Goal: Answer question/provide support: Answer question/provide support

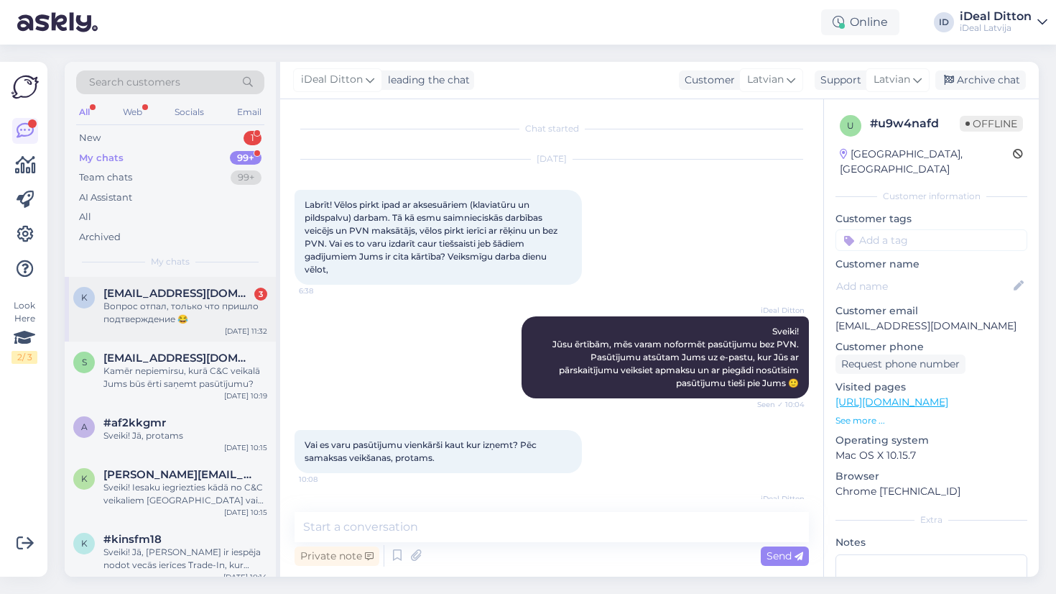
scroll to position [974, 0]
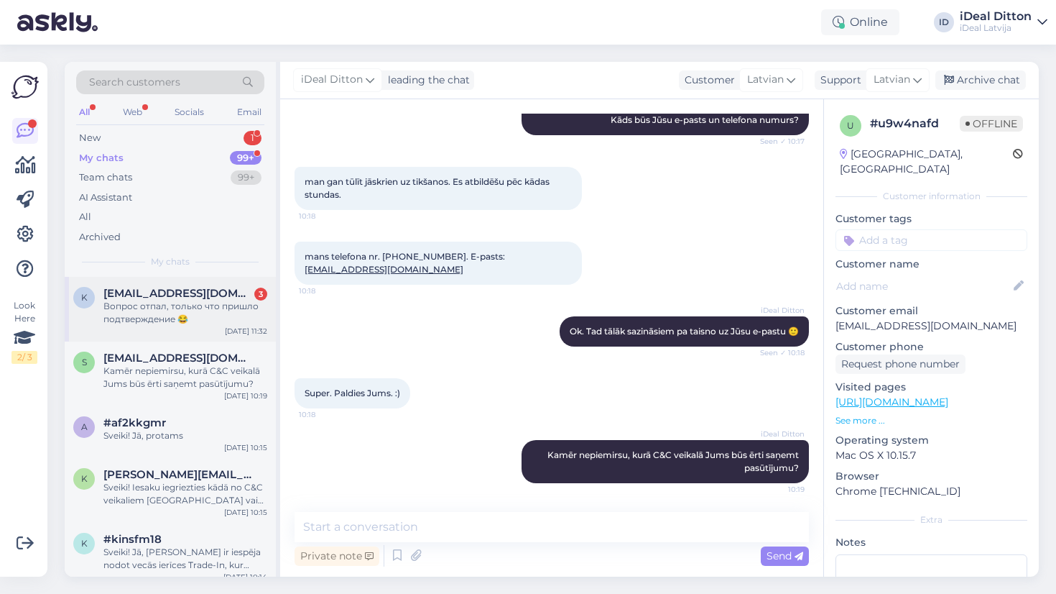
click at [231, 326] on div "Aug 18 11:32" at bounding box center [246, 331] width 42 height 11
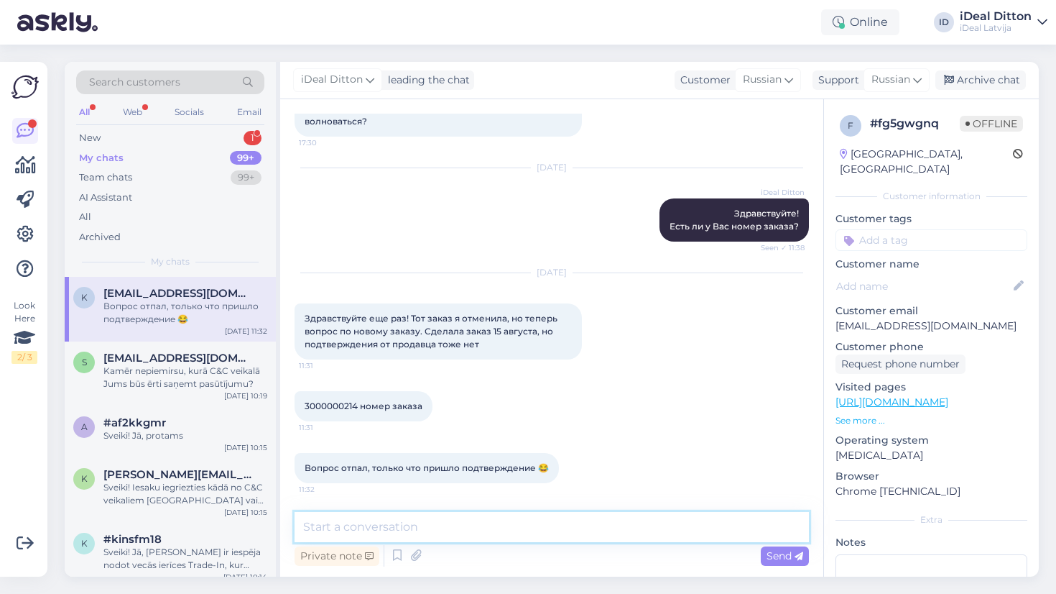
click at [478, 522] on textarea at bounding box center [552, 527] width 515 height 30
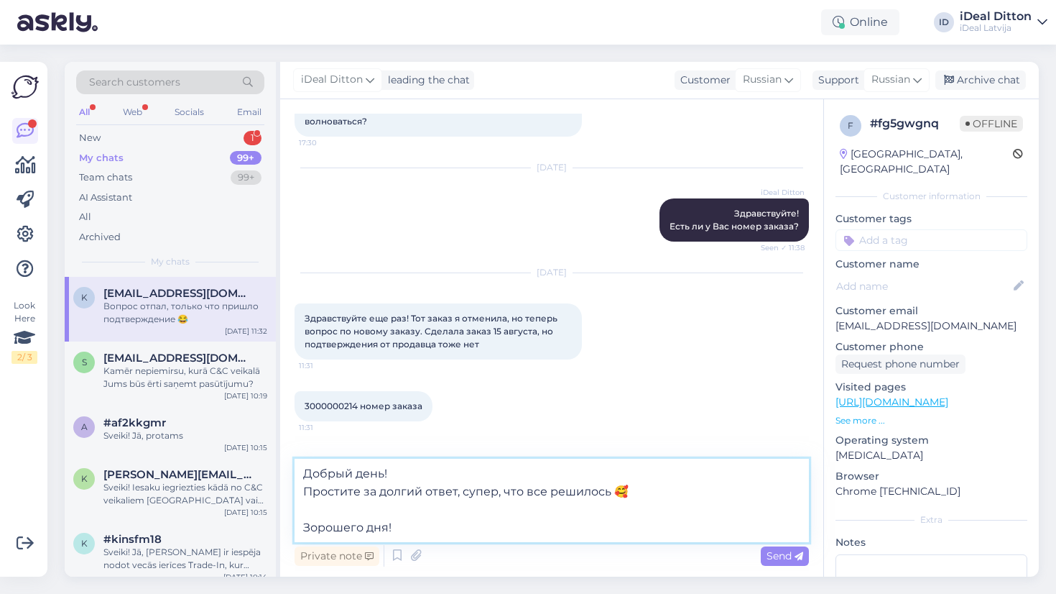
click at [307, 528] on textarea "Добрый день! Простите за долгий ответ, супер, что все решилось 🥰 Зорошего дня!" at bounding box center [552, 499] width 515 height 83
type textarea "Добрый день! Простите за долгий ответ, супер, что все решилось 🥰 Хорошего дня!"
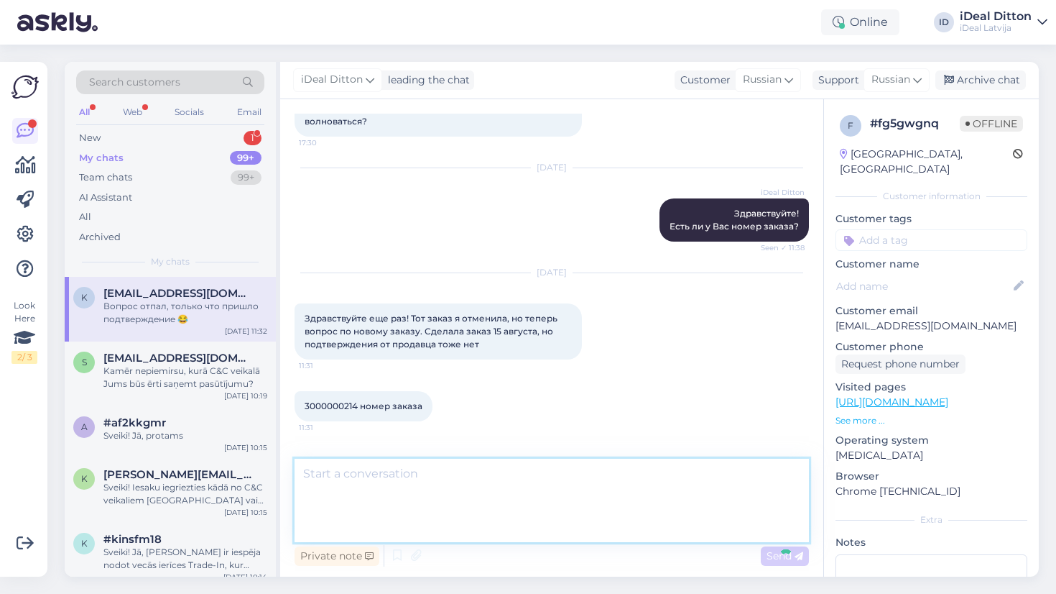
scroll to position [210, 0]
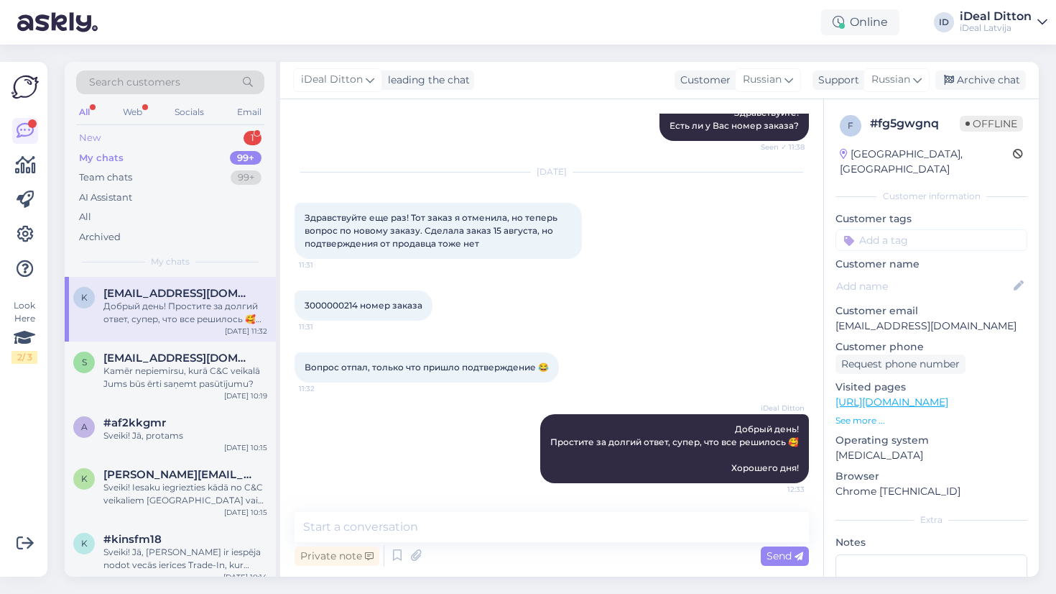
click at [237, 137] on div "New 1" at bounding box center [170, 138] width 188 height 20
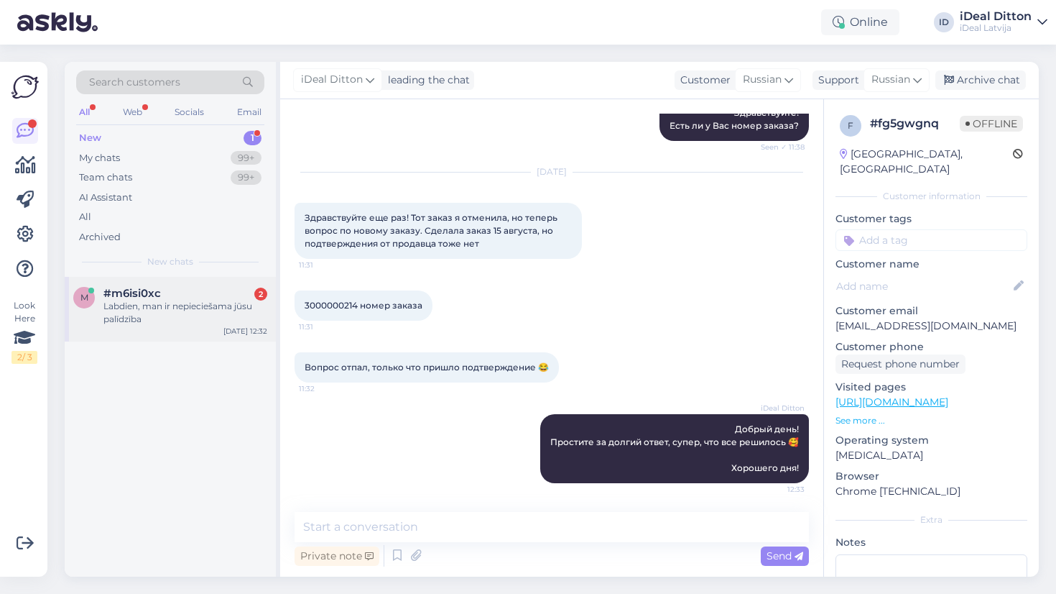
click at [183, 311] on div "Labdien, man ir nepieciešama jūsu palīdzība" at bounding box center [185, 313] width 164 height 26
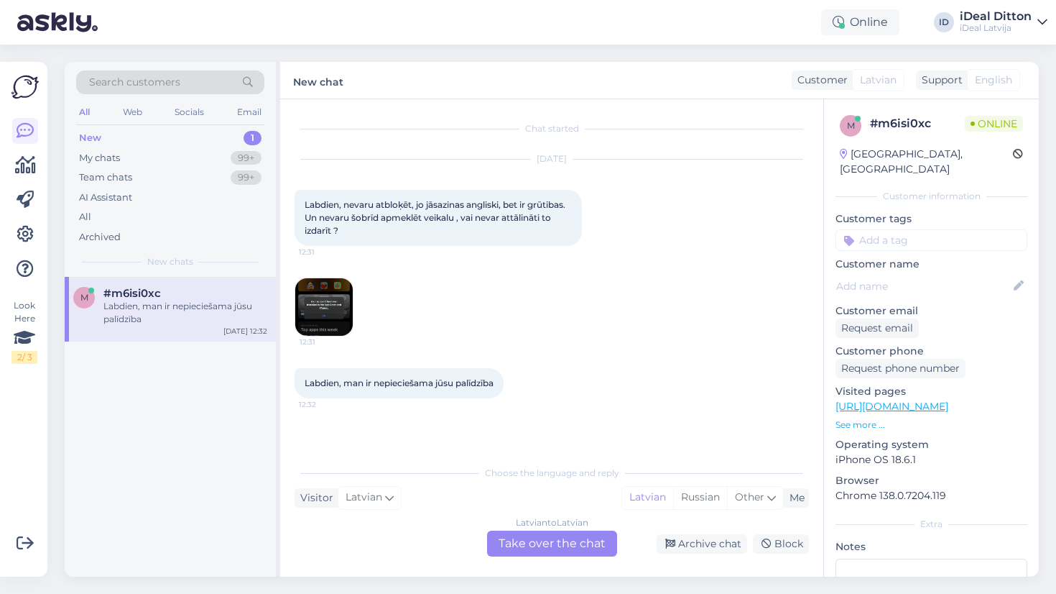
click at [565, 551] on div "Latvian to Latvian Take over the chat" at bounding box center [552, 543] width 130 height 26
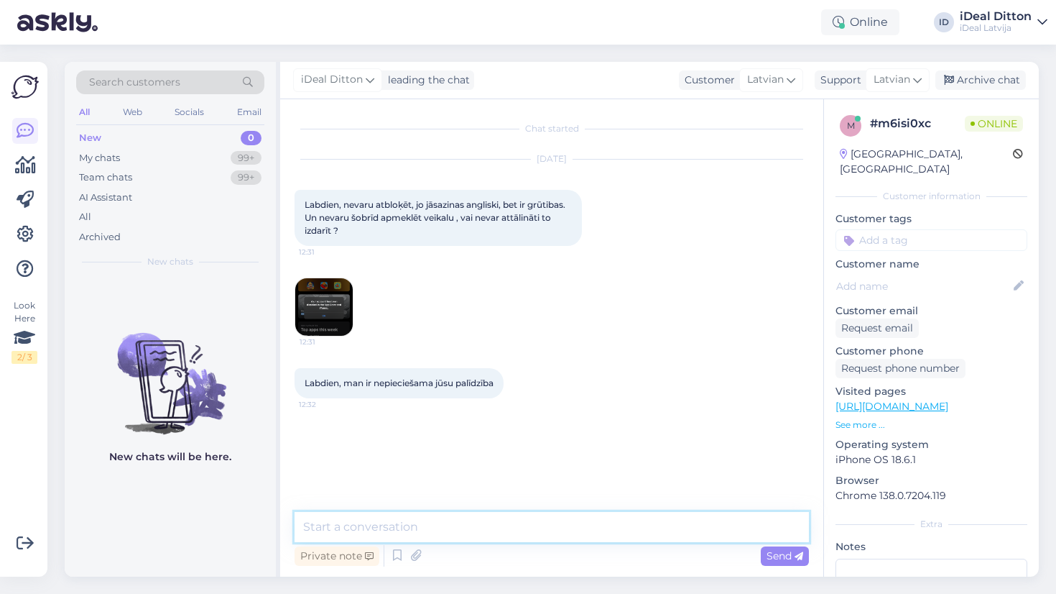
click at [505, 531] on textarea at bounding box center [552, 527] width 515 height 30
type textarea "Sveiki!"
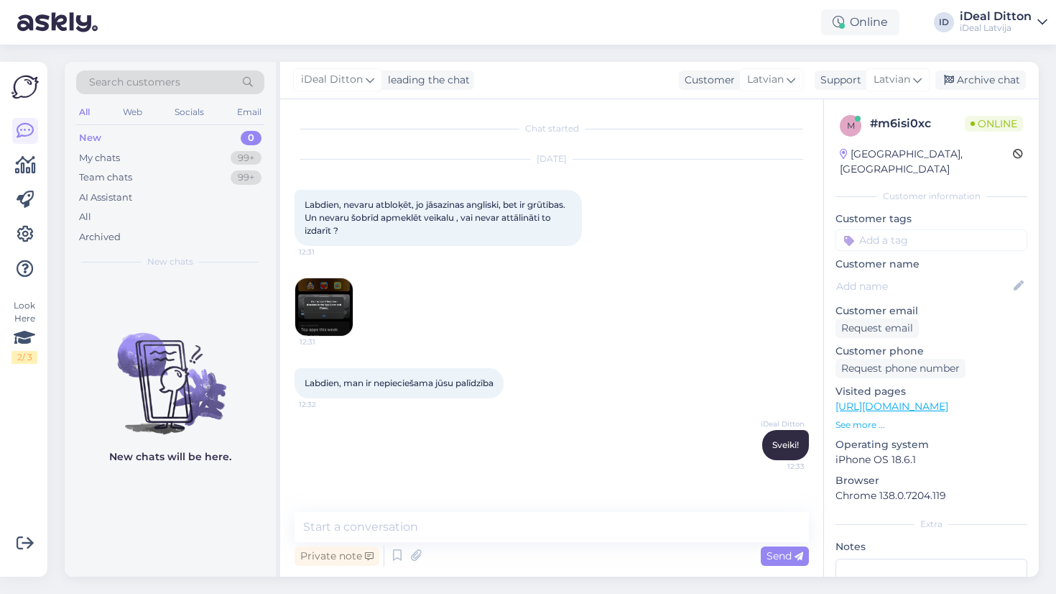
click at [318, 298] on img at bounding box center [323, 306] width 57 height 57
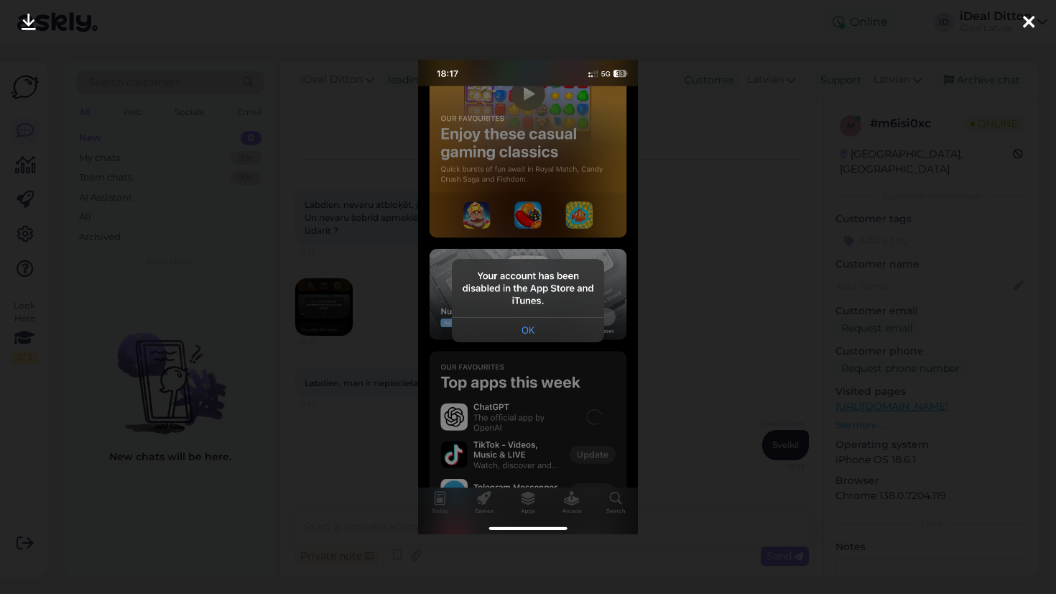
click at [719, 398] on div at bounding box center [528, 297] width 1056 height 594
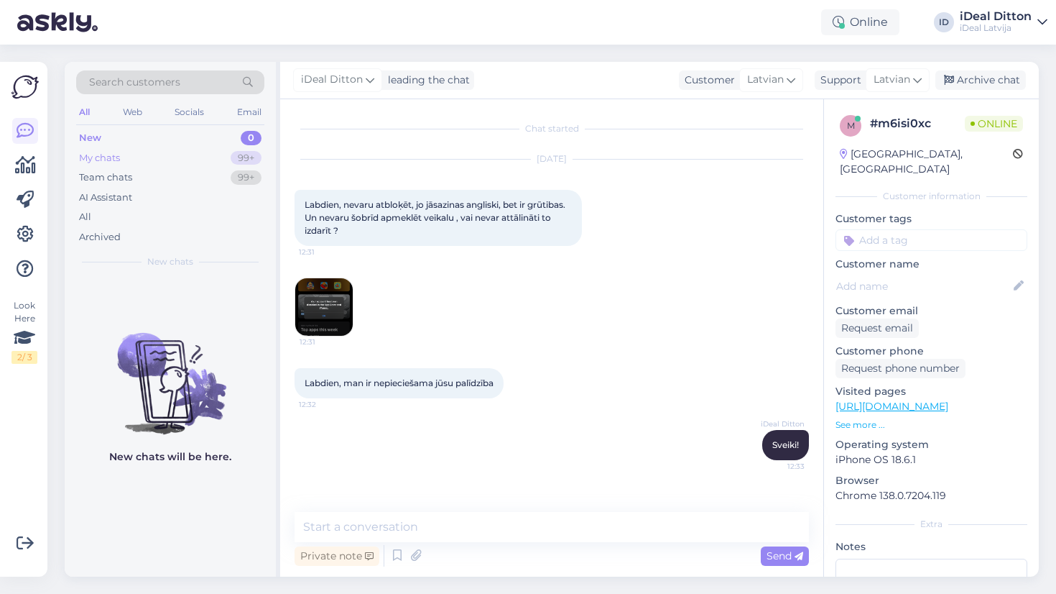
click at [228, 152] on div "My chats 99+" at bounding box center [170, 158] width 188 height 20
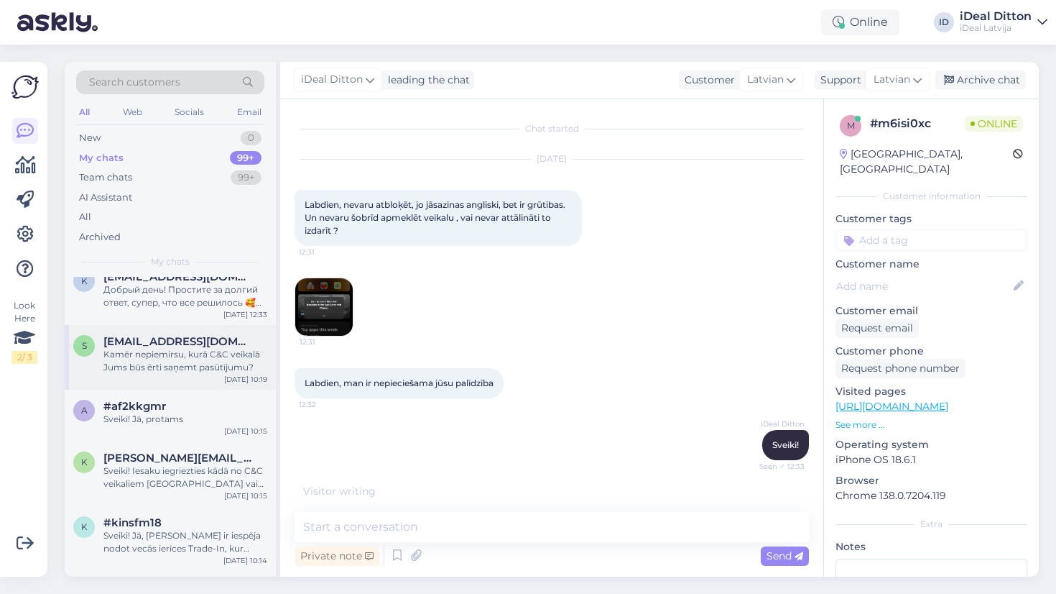
scroll to position [81, 0]
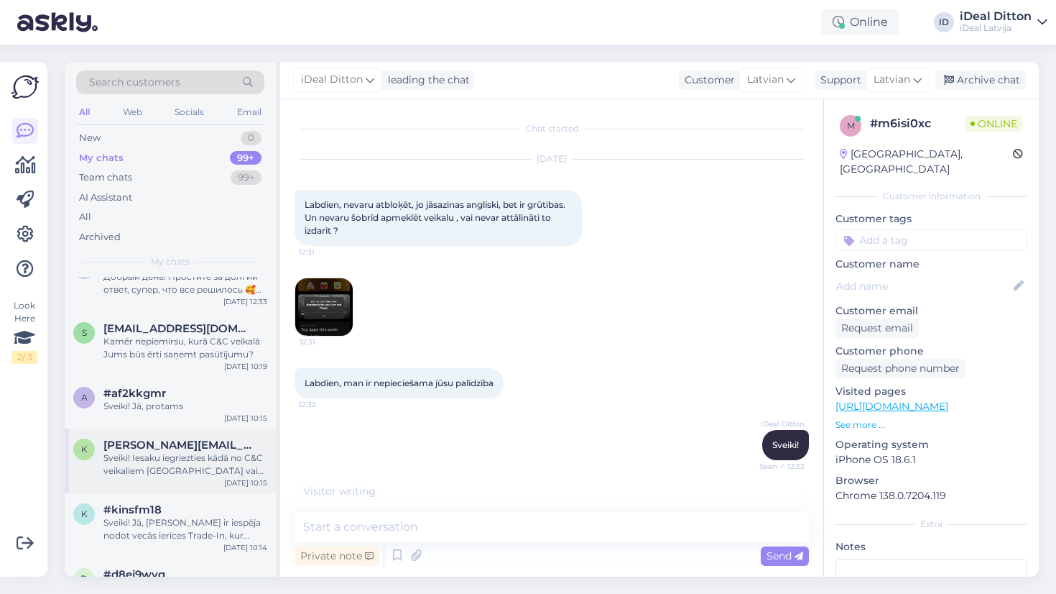
click at [200, 472] on div "Sveiki! Iesaku iegriezties kādā no C&C veikaliem [GEOGRAPHIC_DATA] vai Daugavpi…" at bounding box center [185, 464] width 164 height 26
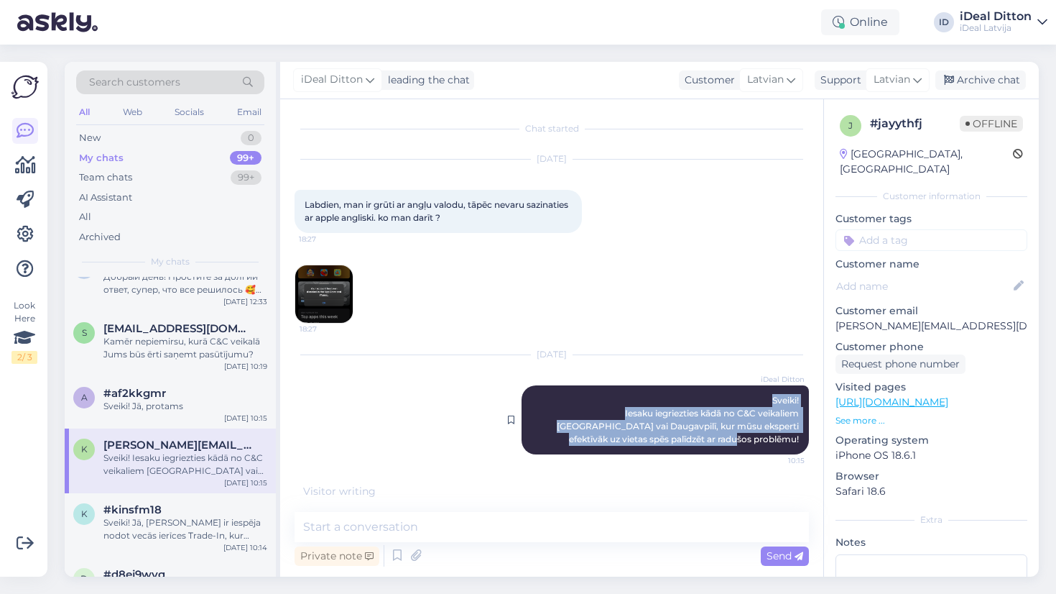
drag, startPoint x: 766, startPoint y: 400, endPoint x: 801, endPoint y: 453, distance: 63.2
click at [801, 453] on div "iDeal Ditton Sveiki! Iesaku iegriezties kādā no C&C veikaliem Rīgā vai Daugavpi…" at bounding box center [665, 419] width 287 height 69
copy span "Sveiki! Iesaku iegriezties kādā no C&C veikaliem [GEOGRAPHIC_DATA] vai Daugavpi…"
click at [586, 481] on div "Chat started Aug 17 2025 Labdien, man ir grūti ar angļu valodu, tāpēc nevaru sa…" at bounding box center [558, 299] width 527 height 370
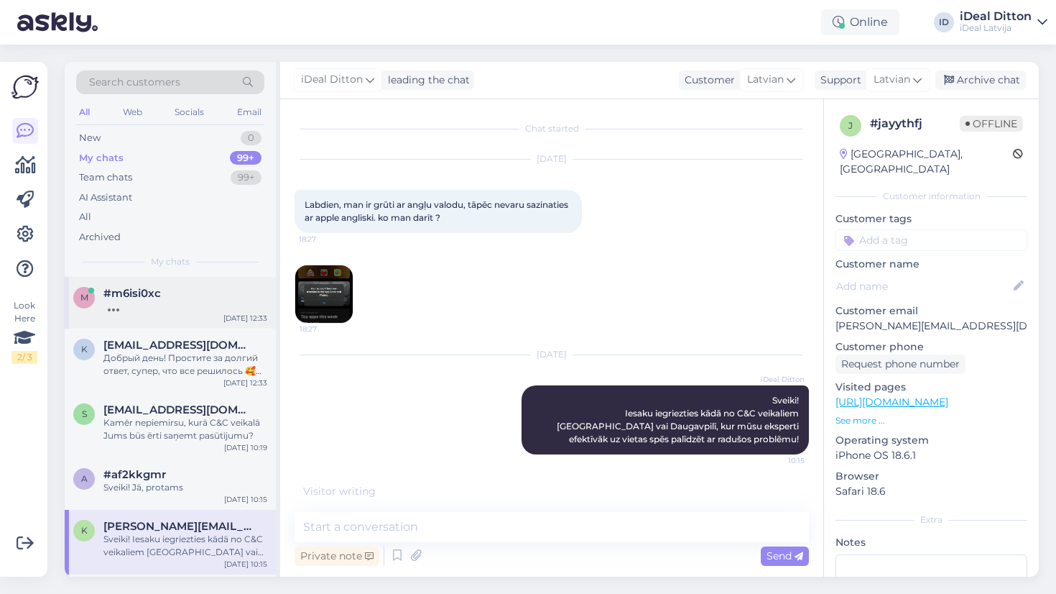
click at [181, 305] on div at bounding box center [185, 306] width 164 height 13
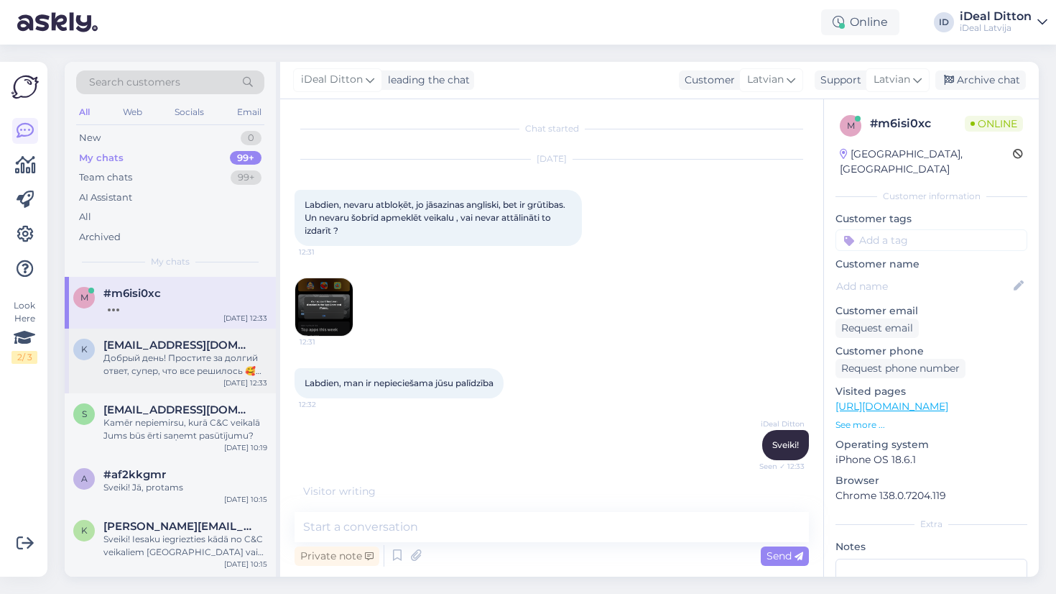
scroll to position [0, 0]
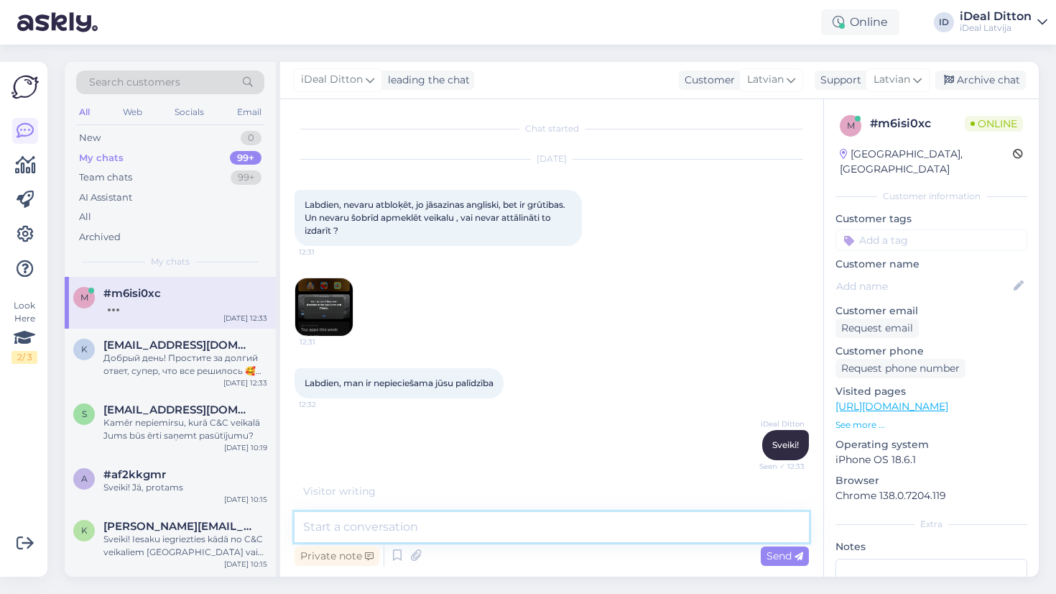
click at [423, 525] on textarea at bounding box center [552, 527] width 515 height 30
paste textarea "Sveiki! Iesaku iegriezties kādā no C&C veikaliem Rīgā vai Daugavpilī, kur mūsu …"
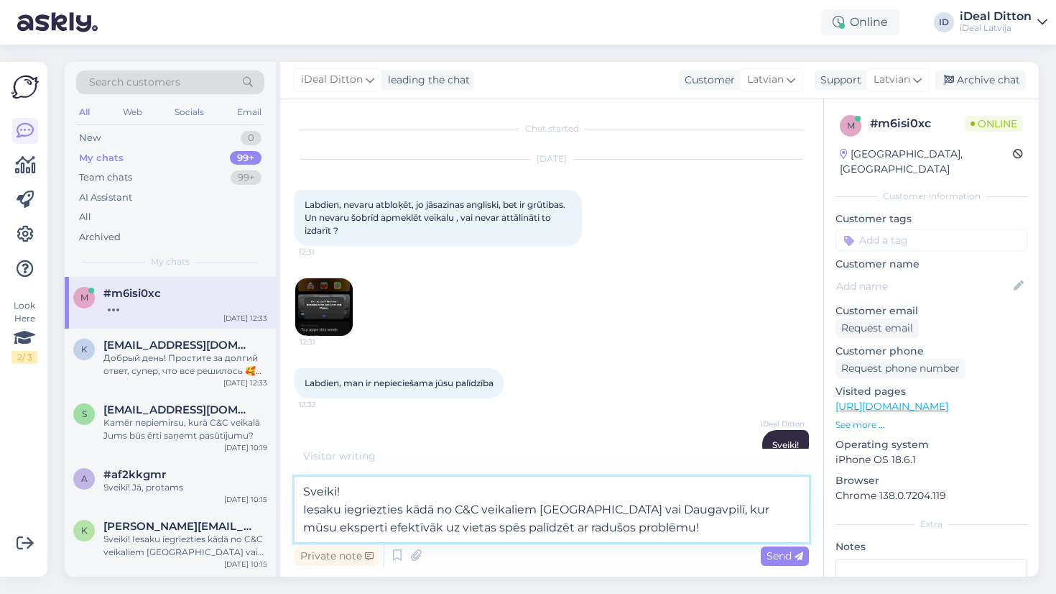
drag, startPoint x: 304, startPoint y: 506, endPoint x: 298, endPoint y: 492, distance: 15.5
click at [298, 492] on textarea "Sveiki! Iesaku iegriezties kādā no C&C veikaliem Rīgā vai Daugavpilī, kur mūsu …" at bounding box center [552, 508] width 515 height 65
type textarea "Iesaku iegriezties kādā no C&C veikaliem Rīgā vai Daugavpilī, kur mūsu eksperti…"
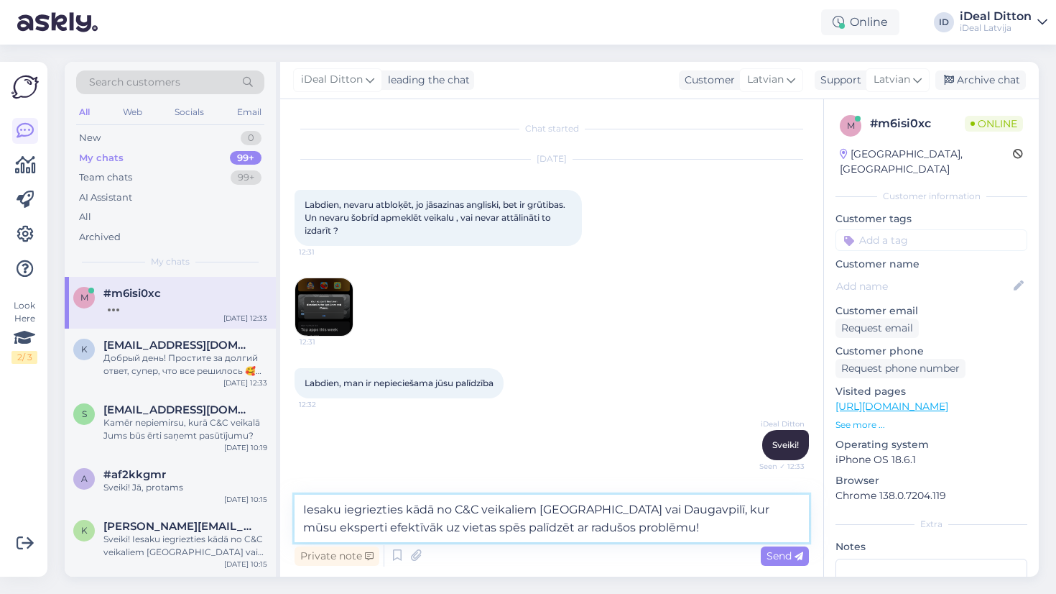
click at [635, 532] on textarea "Iesaku iegriezties kādā no C&C veikaliem Rīgā vai Daugavpilī, kur mūsu eksperti…" at bounding box center [552, 517] width 515 height 47
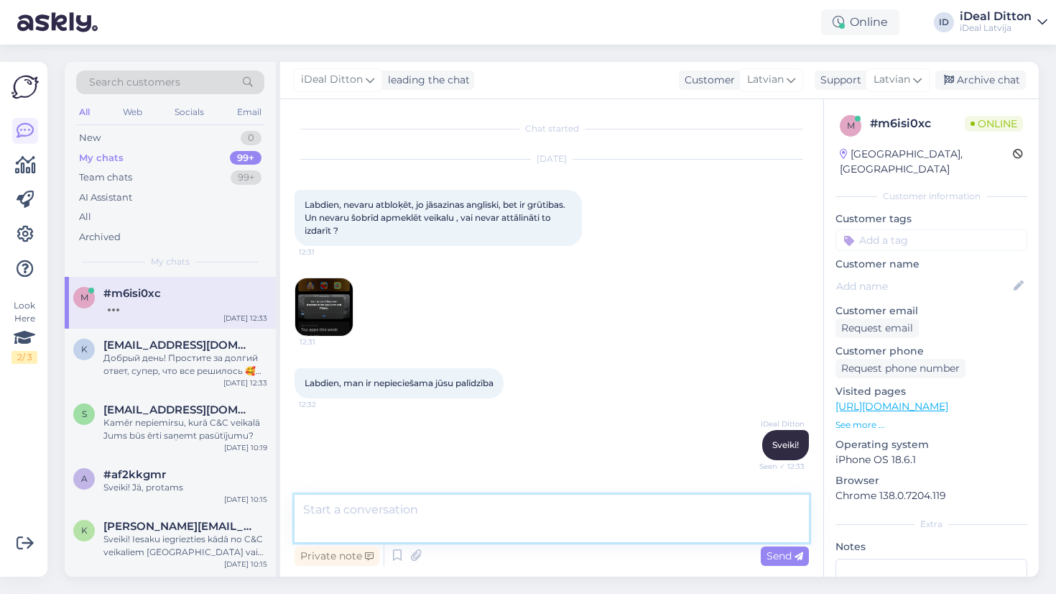
scroll to position [65, 0]
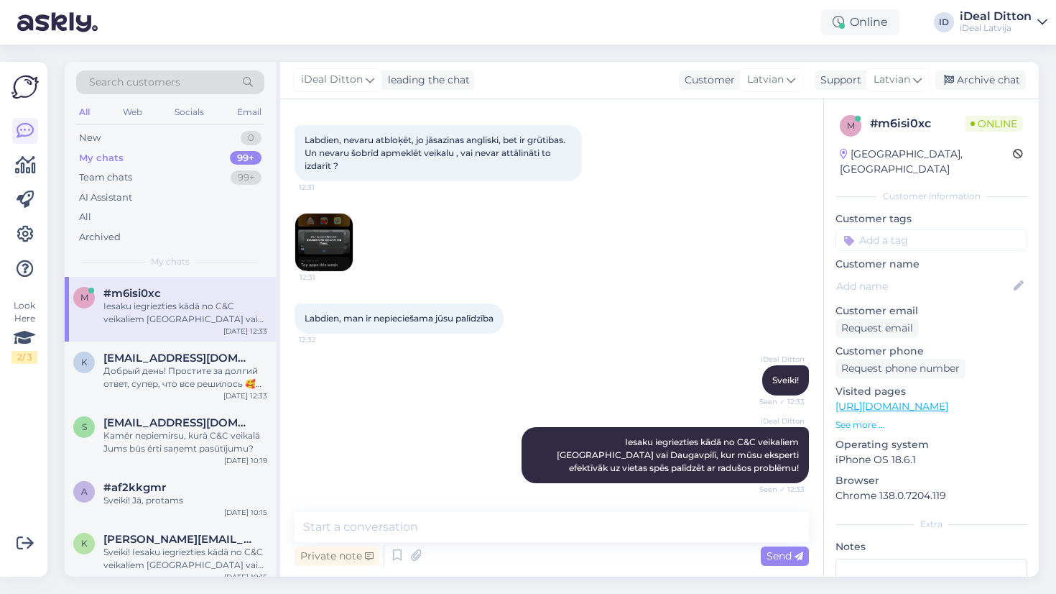
click at [574, 321] on div "Labdien, man ir nepieciešama jūsu palīdzība 12:32" at bounding box center [552, 318] width 515 height 62
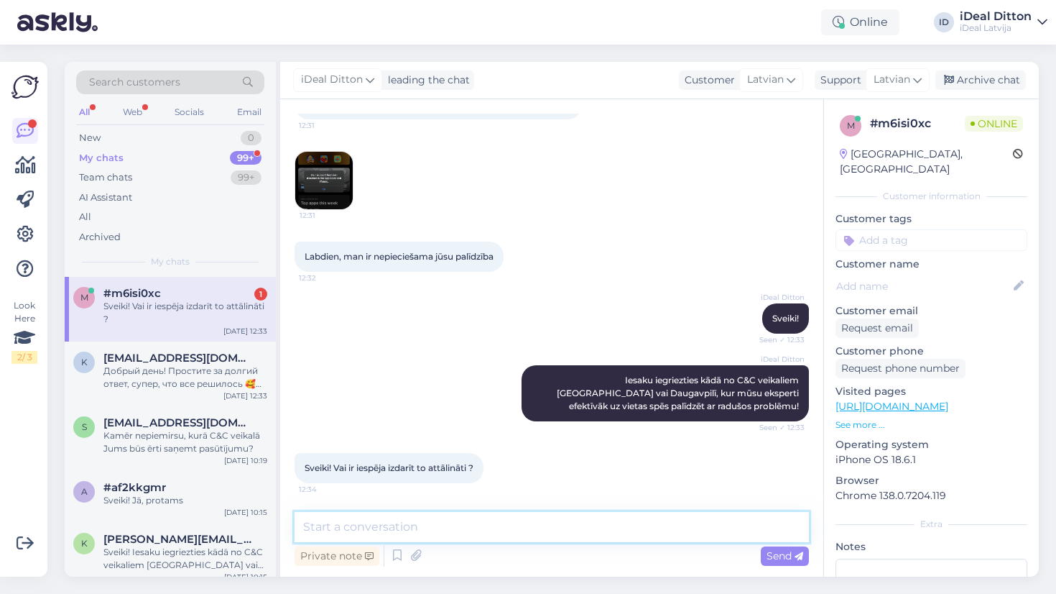
click at [506, 534] on textarea at bounding box center [552, 527] width 515 height 30
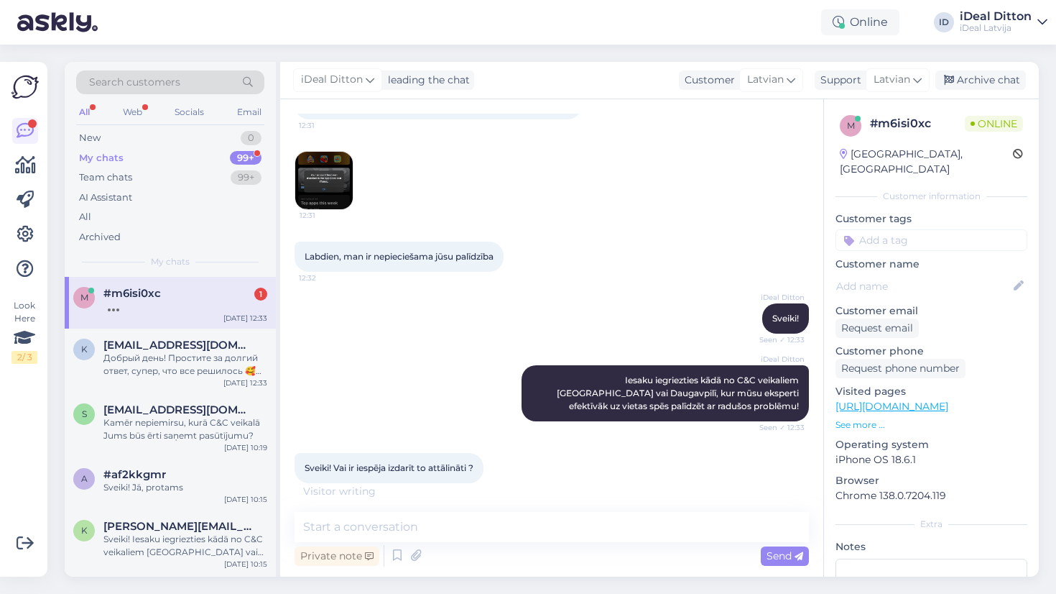
click at [326, 167] on img at bounding box center [323, 180] width 57 height 57
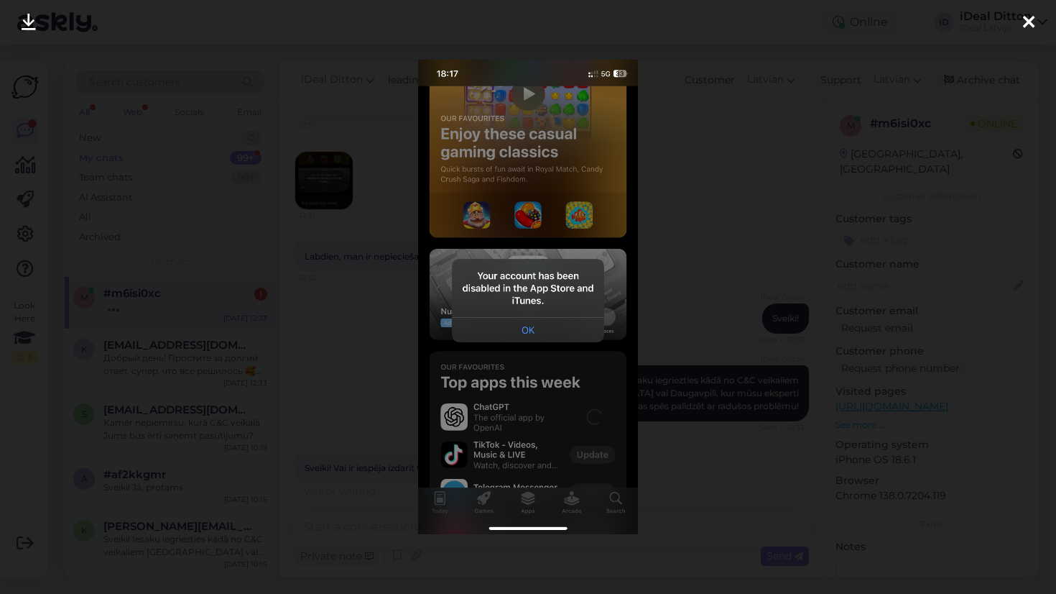
click at [698, 315] on div at bounding box center [528, 297] width 1056 height 594
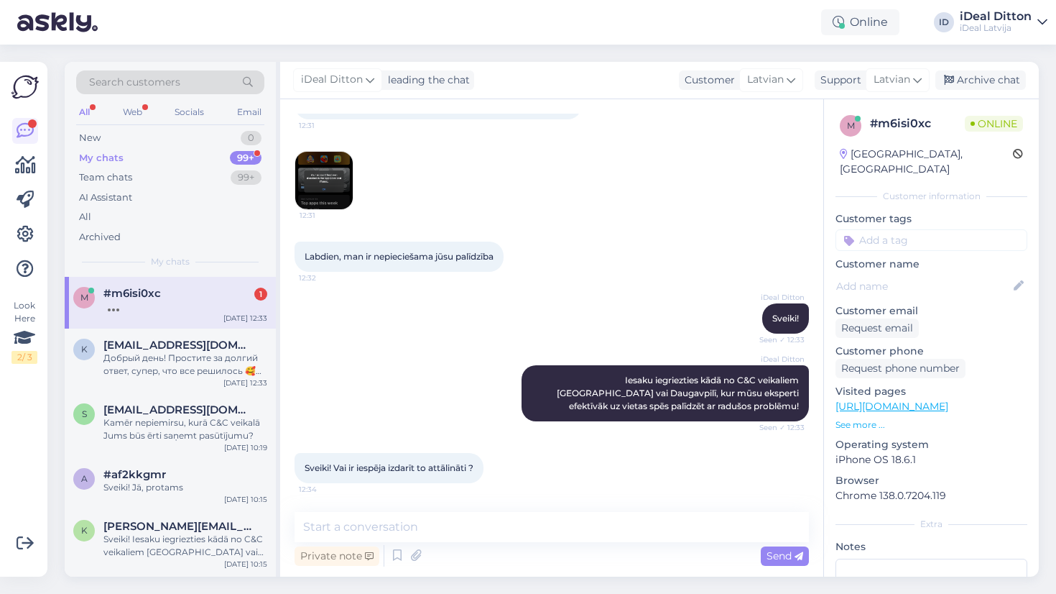
scroll to position [188, 0]
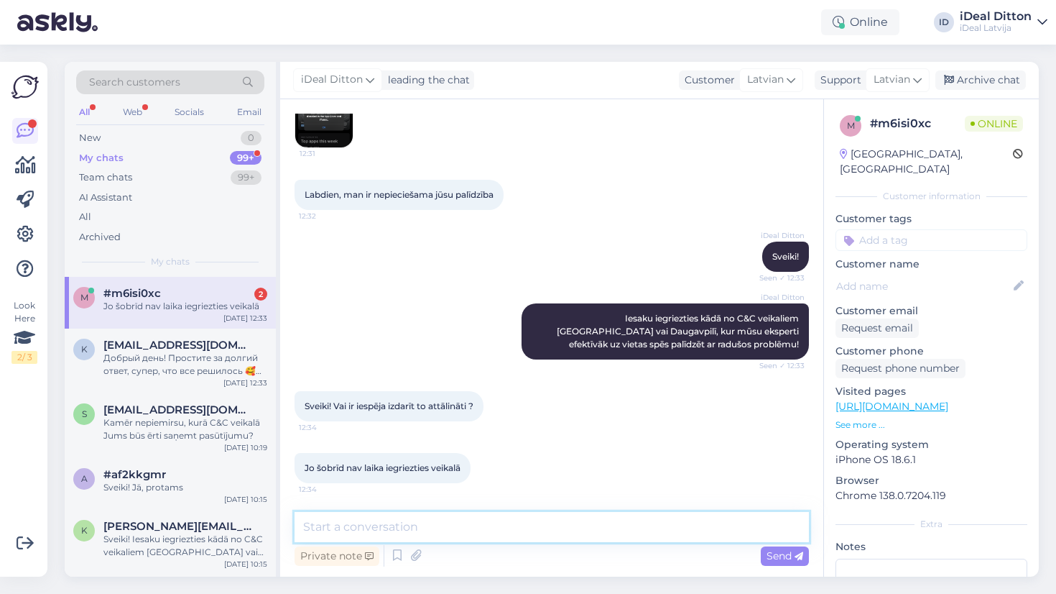
click at [474, 530] on textarea at bounding box center [552, 527] width 515 height 30
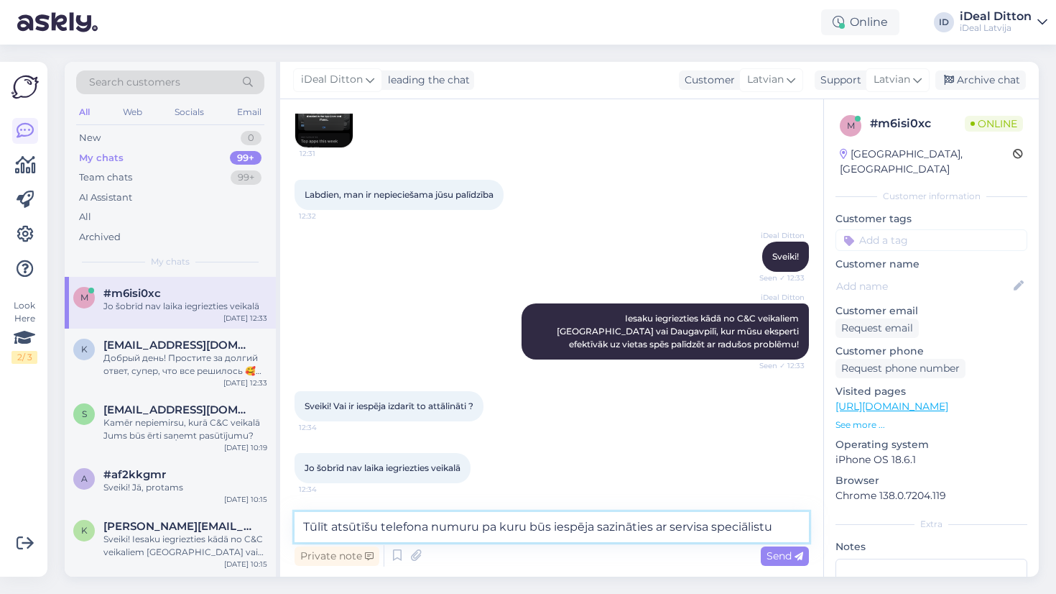
type textarea "Tūlīt atsūtīšu telefona numuru pa kuru būs iespēja sazināties ar servisa speciā…"
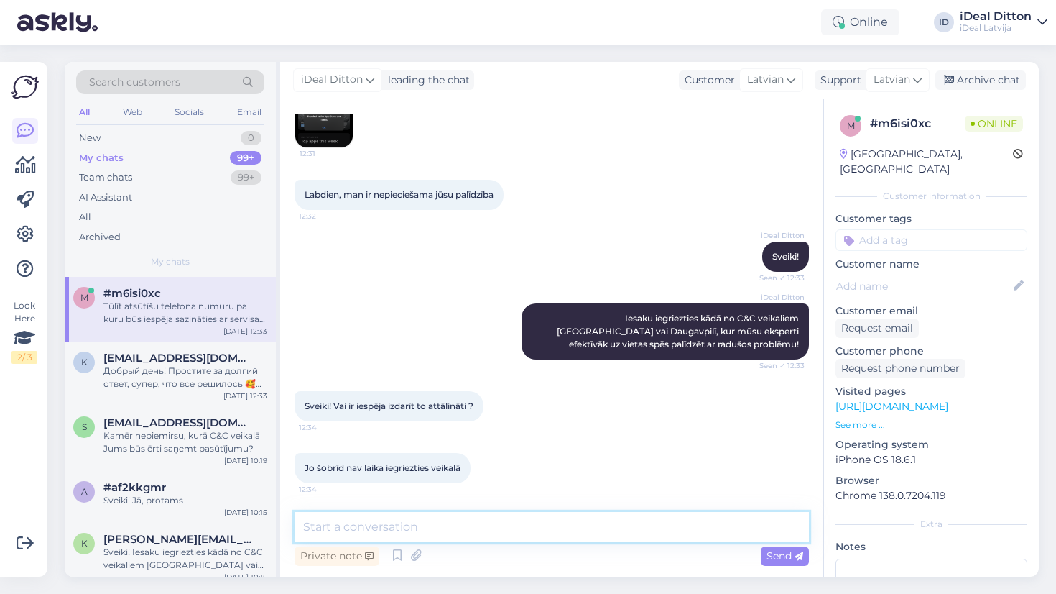
scroll to position [263, 0]
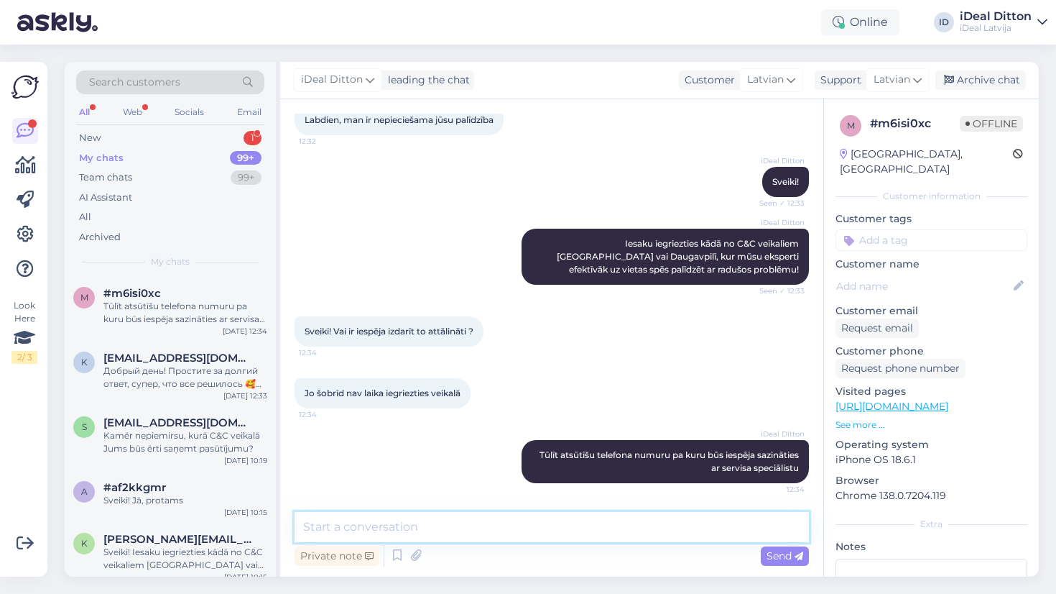
click at [539, 529] on textarea at bounding box center [552, 527] width 515 height 30
type textarea ":"
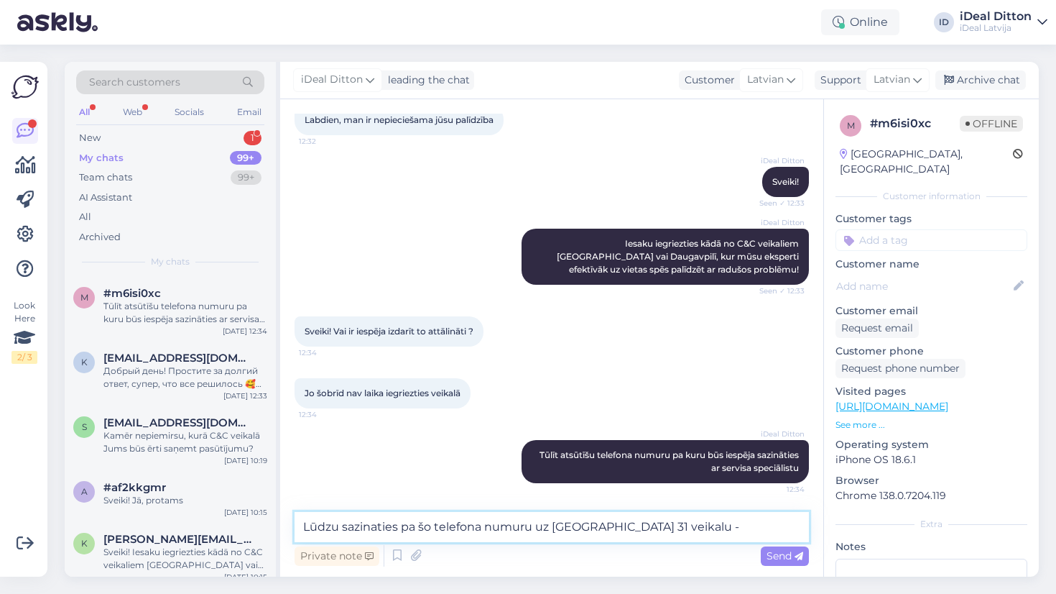
paste textarea "+371 67 282 238"
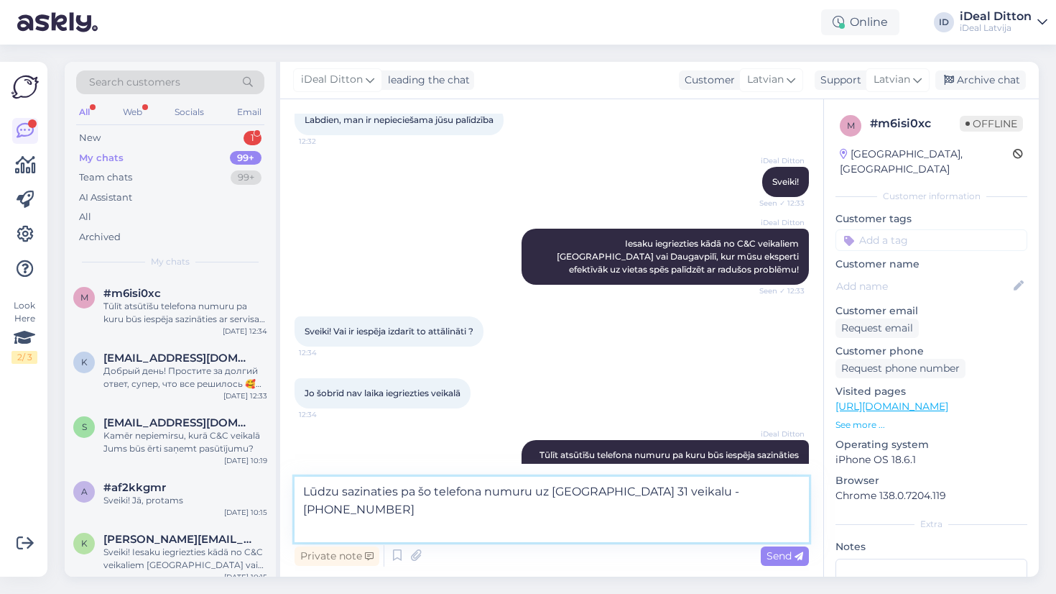
click at [376, 493] on textarea "Lūdzu sazinaties pa šo telefona numuru uz Brīvības ielas 31 veikalu - +371 67 2…" at bounding box center [552, 508] width 515 height 65
click at [443, 522] on textarea "Lūdzu sazinieties pa šo telefona numuru uz Brīvības ielas 31 veikalu - +371 67 …" at bounding box center [552, 508] width 515 height 65
drag, startPoint x: 522, startPoint y: 526, endPoint x: 571, endPoint y: 528, distance: 48.2
click at [571, 528] on textarea "Lūdzu sazinieties pa šo telefona numuru uz Brīvības ielas 31 veikalu - +371 67 …" at bounding box center [552, 508] width 515 height 65
drag, startPoint x: 581, startPoint y: 532, endPoint x: 300, endPoint y: 531, distance: 280.3
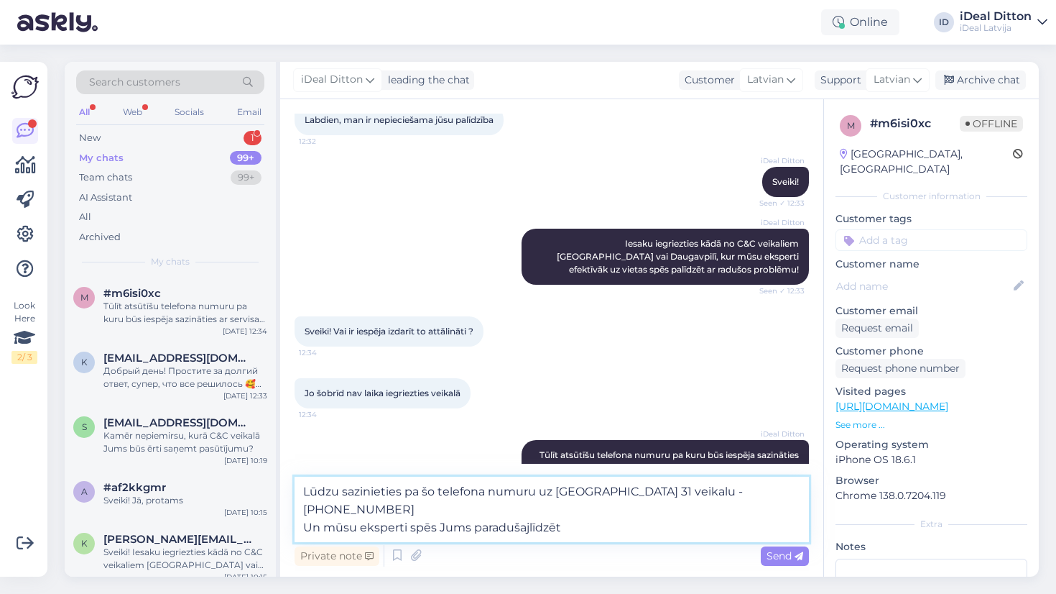
click at [300, 531] on textarea "Lūdzu sazinieties pa šo telefona numuru uz Brīvības ielas 31 veikalu - +371 67 …" at bounding box center [552, 508] width 515 height 65
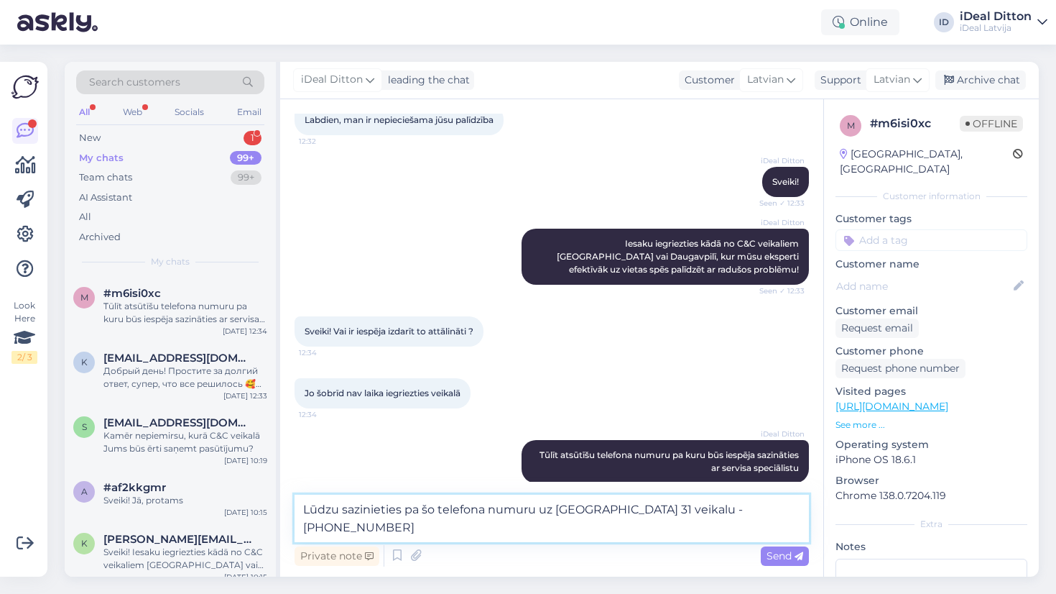
type textarea "Lūdzu sazinieties pa šo telefona numuru uz Brīvības ielas 31 veikalu - +371 67 …"
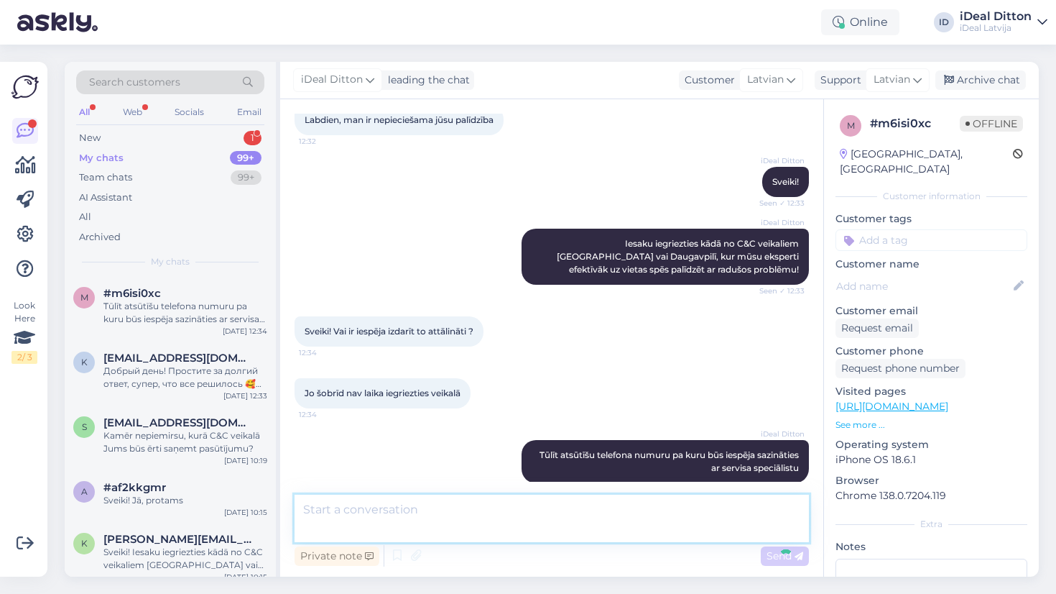
scroll to position [351, 0]
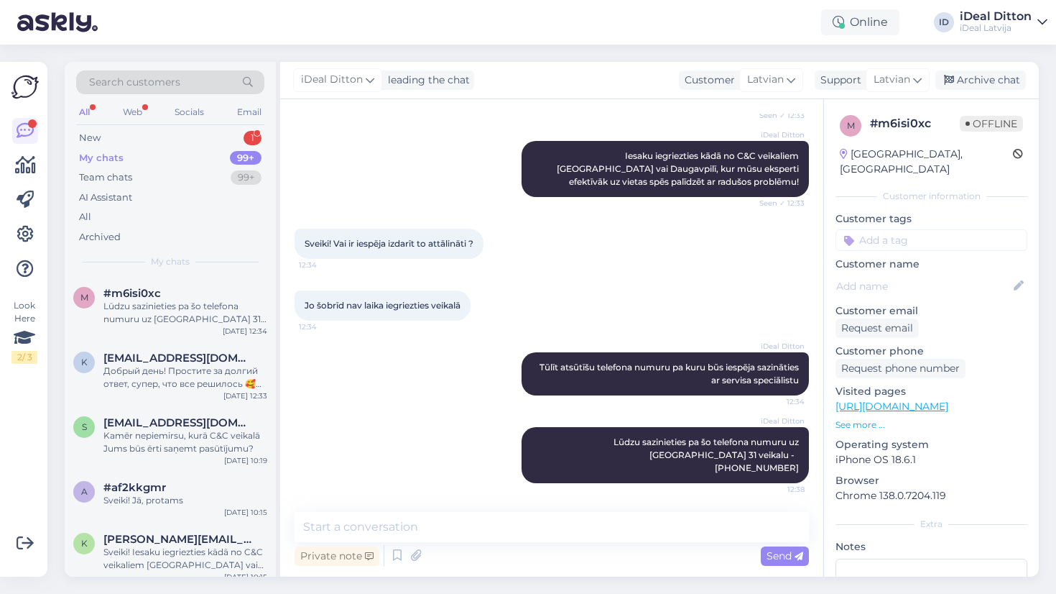
click at [465, 450] on div "iDeal Ditton Lūdzu sazinieties pa šo telefona numuru uz Brīvības ielas 31 veika…" at bounding box center [552, 455] width 515 height 88
click at [410, 425] on div "iDeal Ditton Lūdzu sazinieties pa šo telefona numuru uz Brīvības ielas 31 veika…" at bounding box center [552, 455] width 515 height 88
click at [231, 136] on div "New 1" at bounding box center [170, 138] width 188 height 20
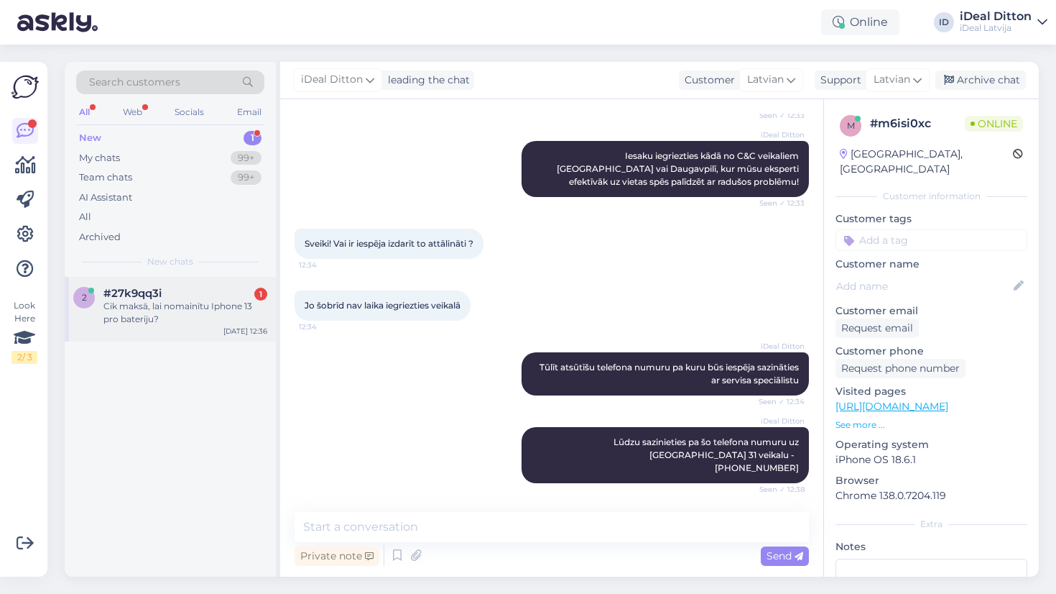
click at [194, 320] on div "Cik maksā, lai nomainītu Iphone 13 pro bateriju?" at bounding box center [185, 313] width 164 height 26
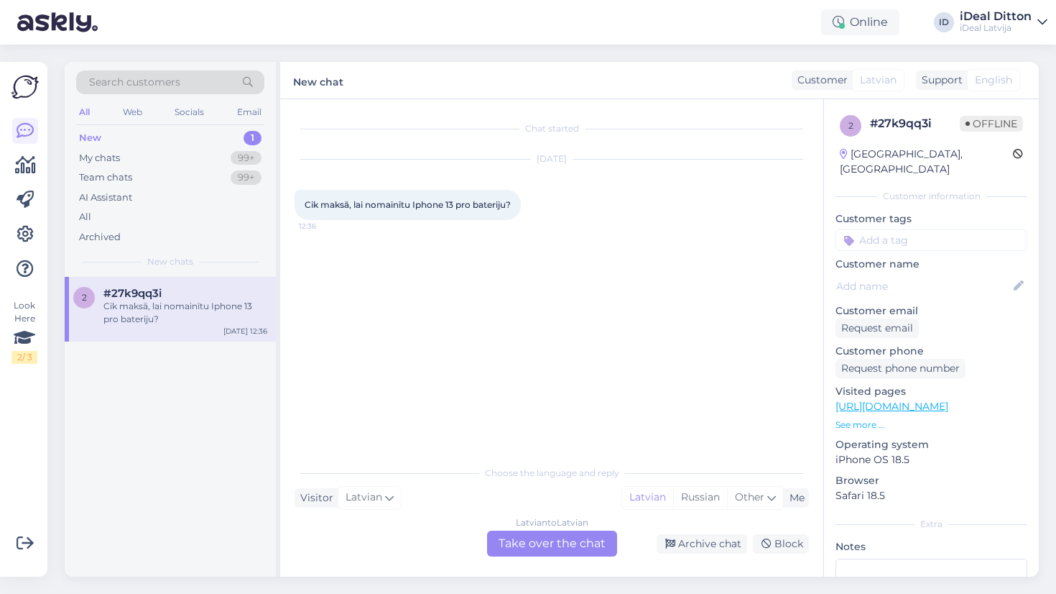
click at [540, 555] on div "Latvian to Latvian Take over the chat" at bounding box center [552, 543] width 130 height 26
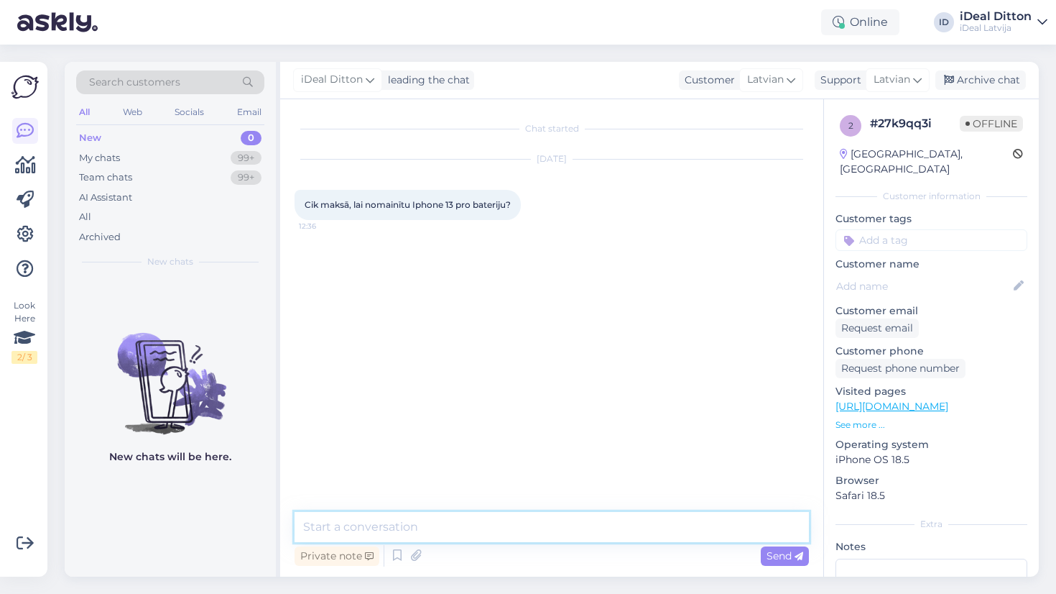
click at [497, 530] on textarea at bounding box center [552, 527] width 515 height 30
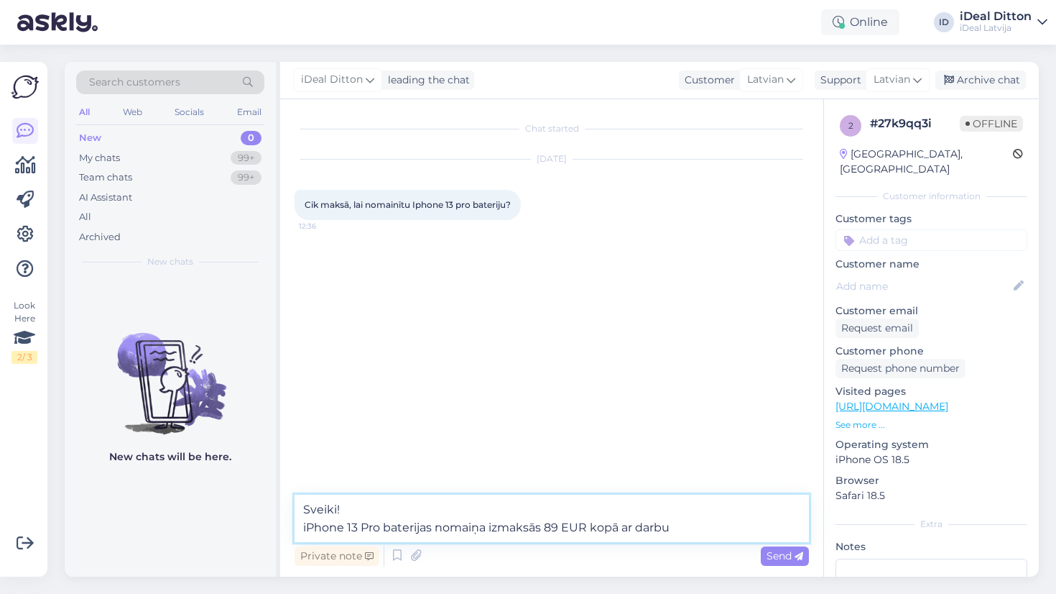
type textarea "Sveiki! iPhone 13 Pro baterijas nomaiņa izmaksās 89 EUR kopā ar darbu."
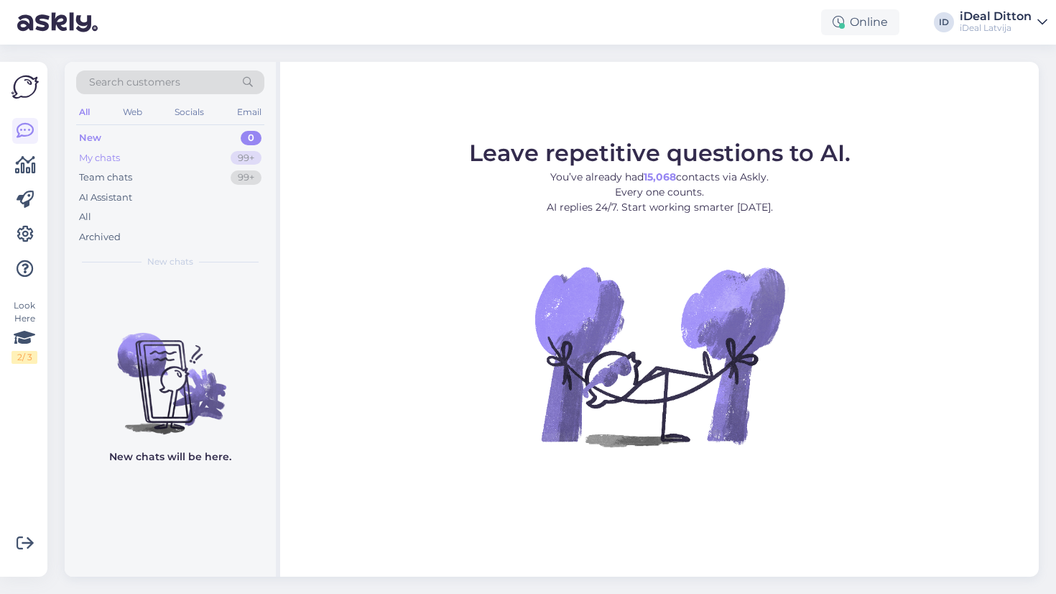
click at [251, 159] on div "99+" at bounding box center [246, 158] width 31 height 14
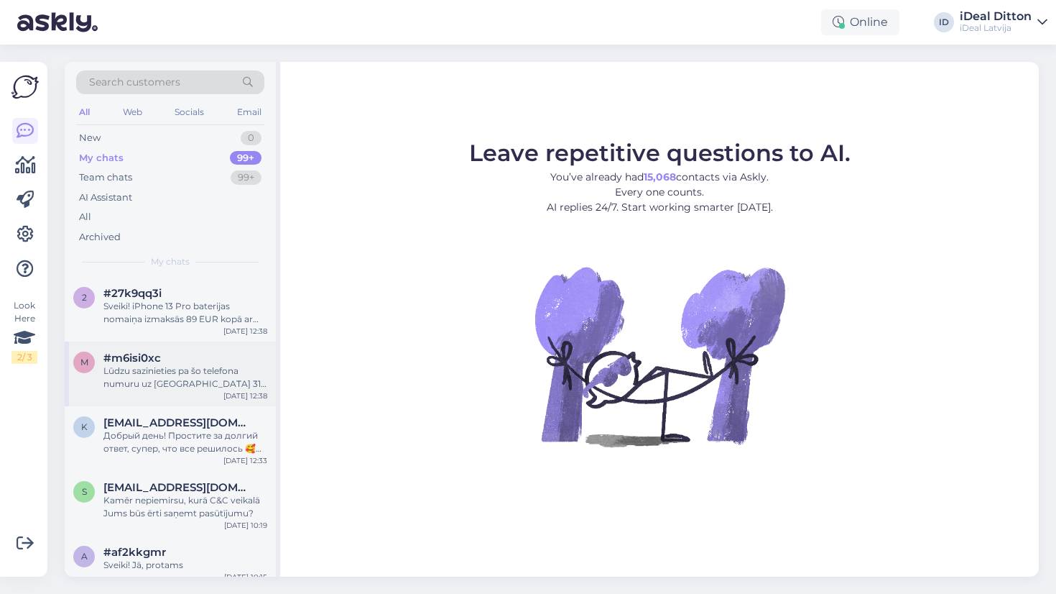
click at [206, 382] on div "Lūdzu sazinieties pa šo telefona numuru uz Brīvības ielas 31 veikalu - +371 67 …" at bounding box center [185, 377] width 164 height 26
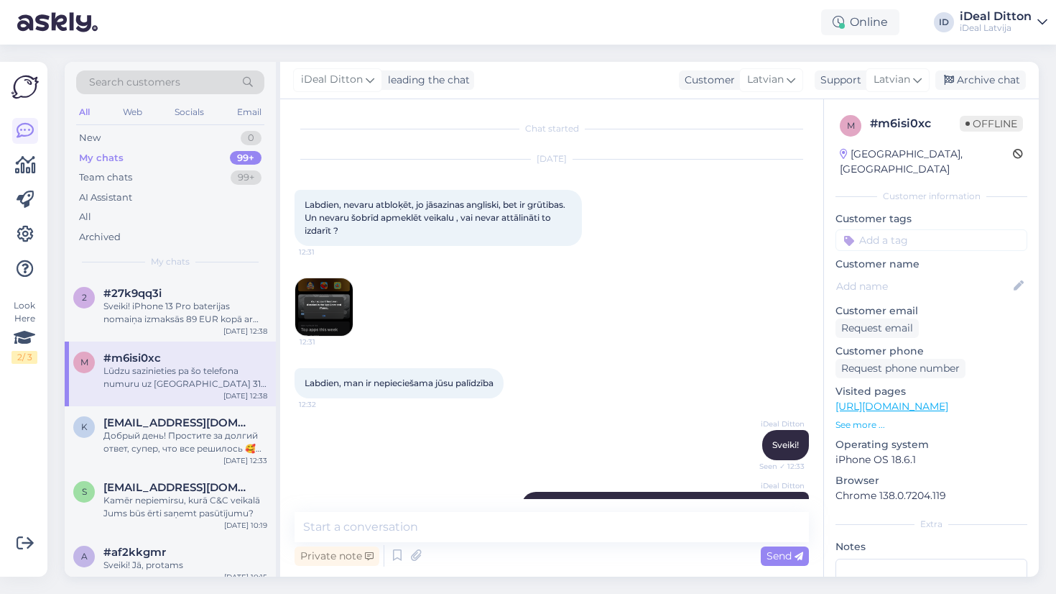
scroll to position [351, 0]
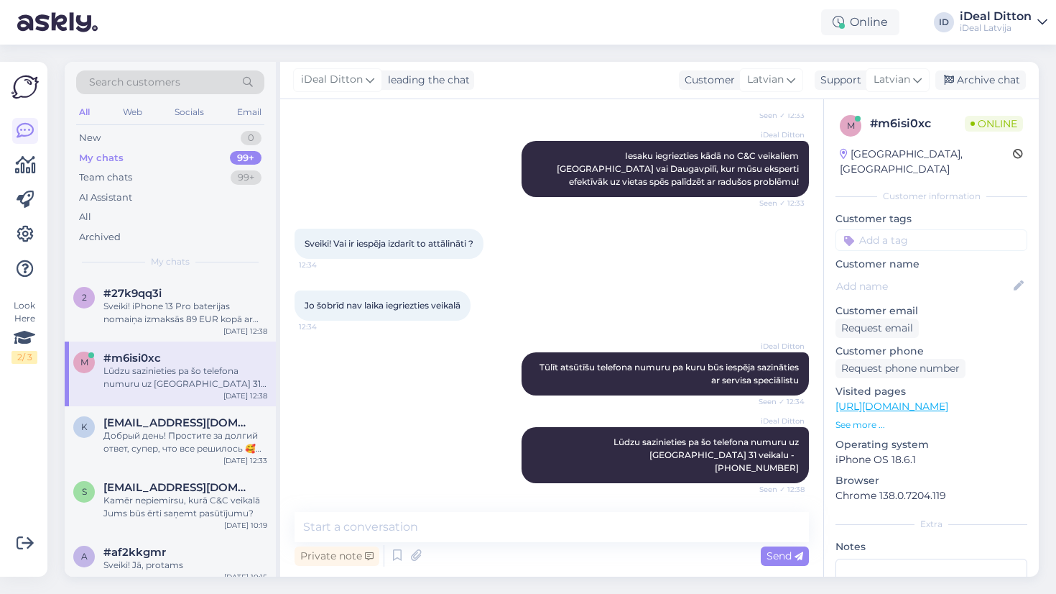
click at [374, 407] on div "iDeal Ditton Tūlīt atsūtīšu telefona numuru pa kuru būs iespēja sazināties ar s…" at bounding box center [552, 373] width 515 height 75
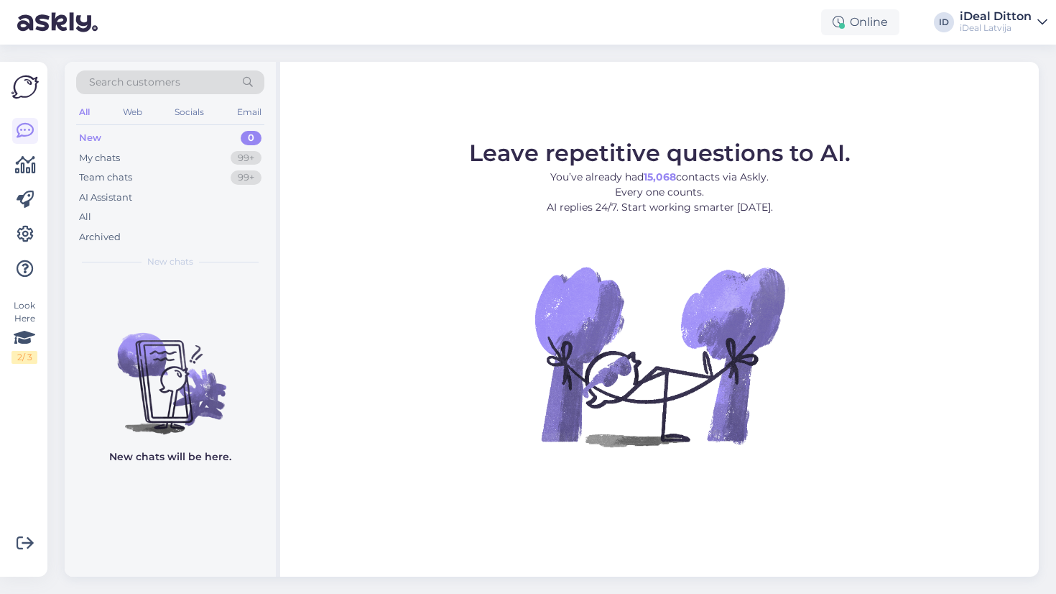
click at [439, 317] on figure "Leave repetitive questions to AI. You’ve already had 15,068 contacts via Askly.…" at bounding box center [659, 313] width 733 height 343
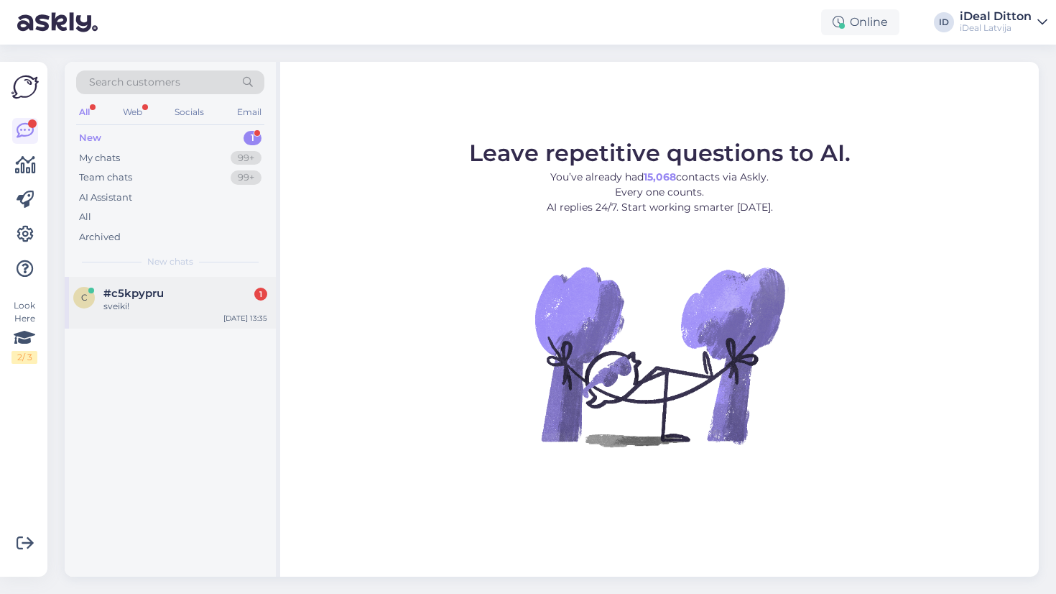
click at [203, 287] on div "#c5kpypru 1" at bounding box center [185, 293] width 164 height 13
click at [197, 301] on div "sveiki!" at bounding box center [185, 306] width 164 height 13
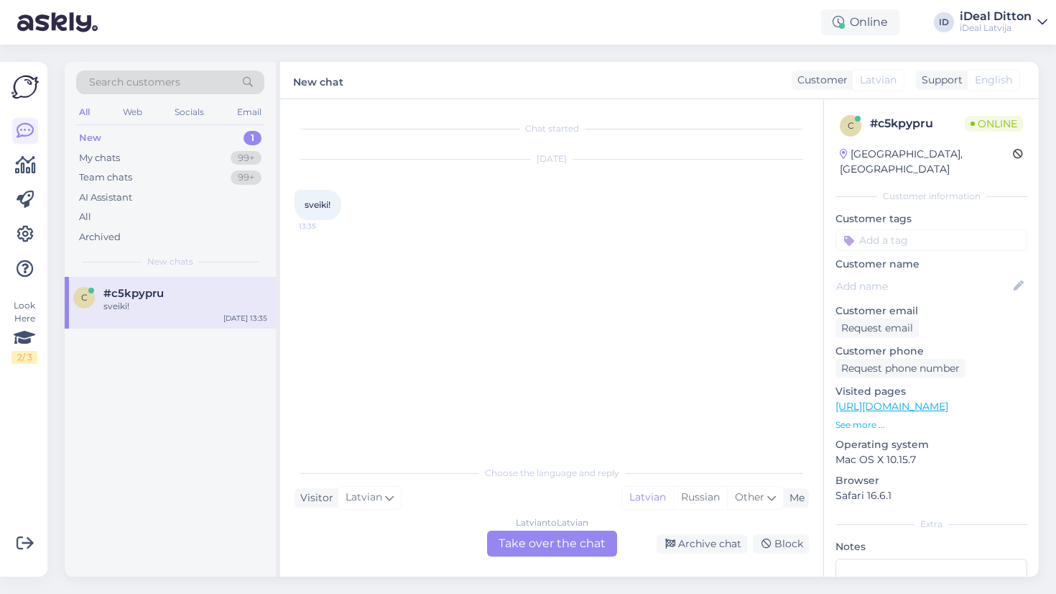
click at [552, 548] on div "Latvian to Latvian Take over the chat" at bounding box center [552, 543] width 130 height 26
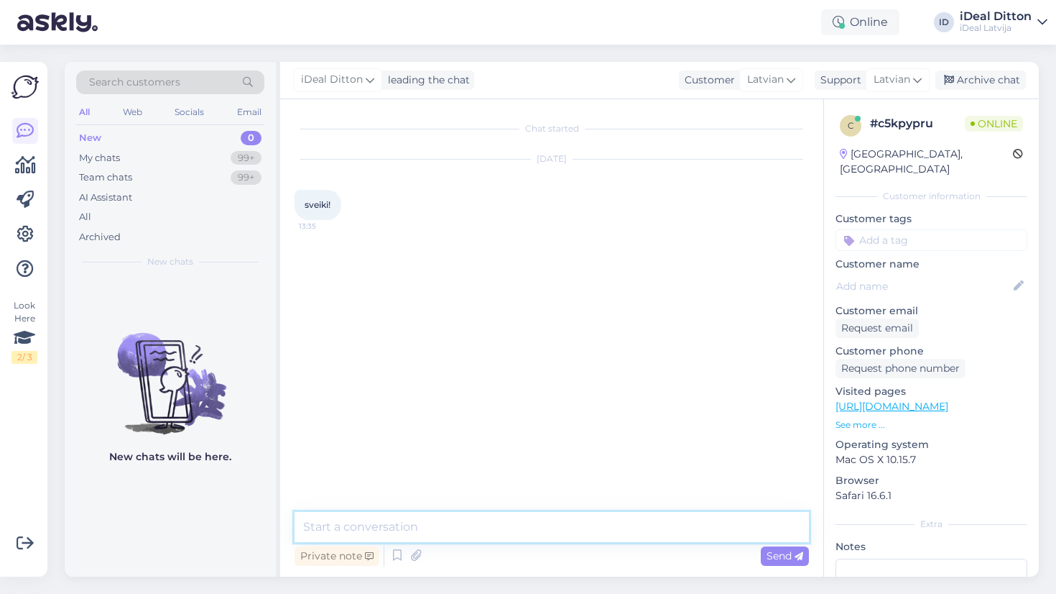
click at [512, 517] on textarea at bounding box center [552, 527] width 515 height 30
type textarea "Sveiki!"
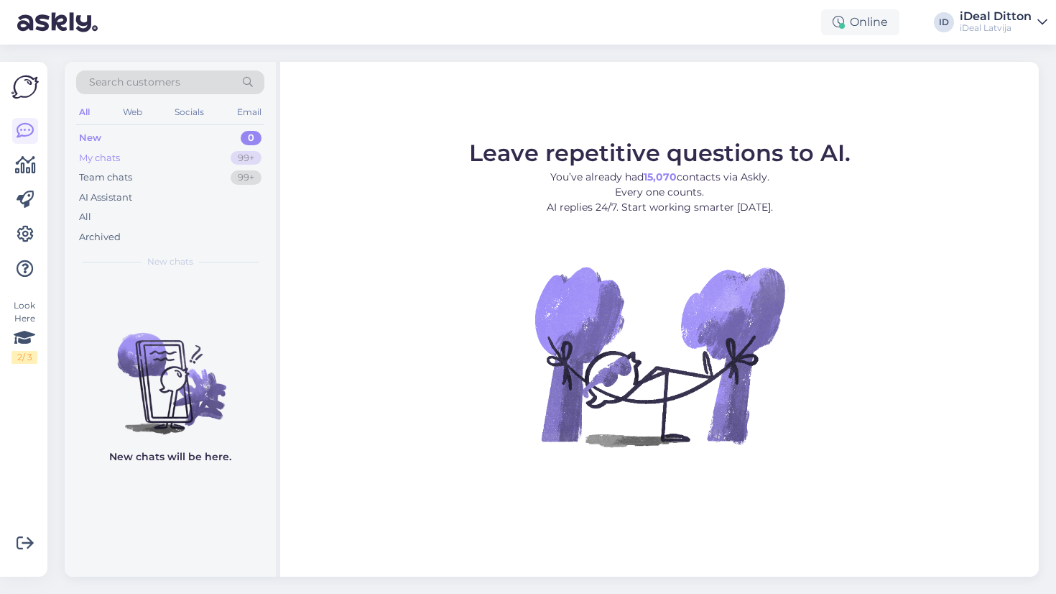
click at [229, 159] on div "My chats 99+" at bounding box center [170, 158] width 188 height 20
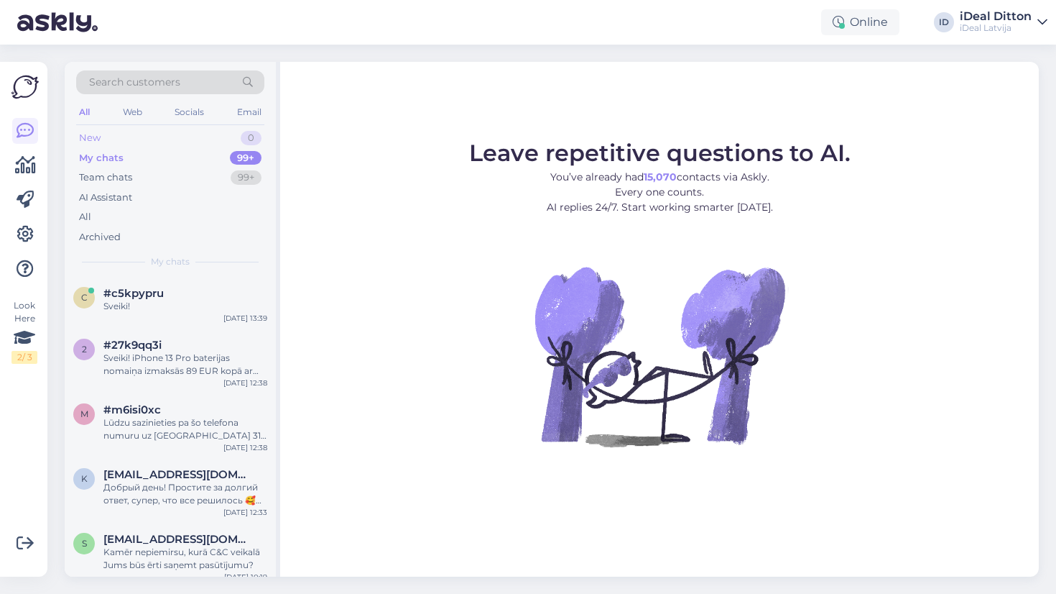
click at [236, 141] on div "New 0" at bounding box center [170, 138] width 188 height 20
